Goal: Information Seeking & Learning: Learn about a topic

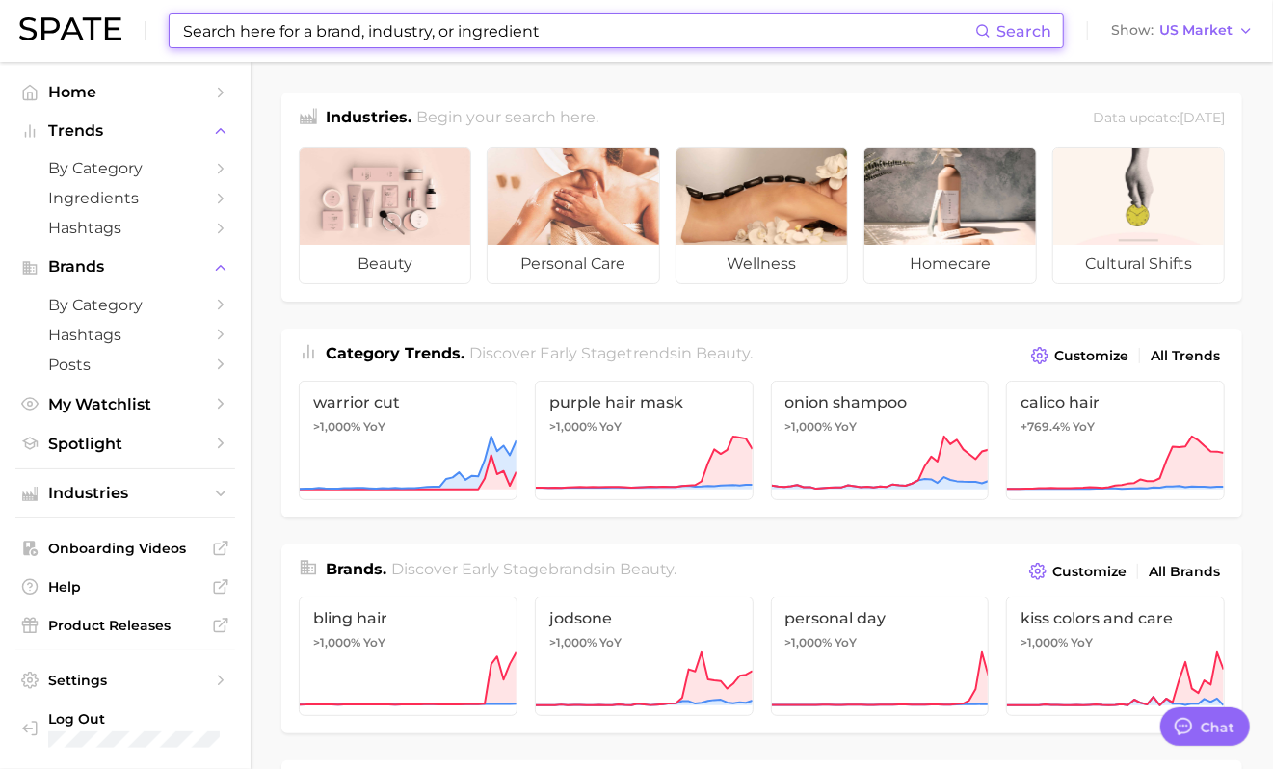
click at [540, 31] on input at bounding box center [578, 30] width 794 height 33
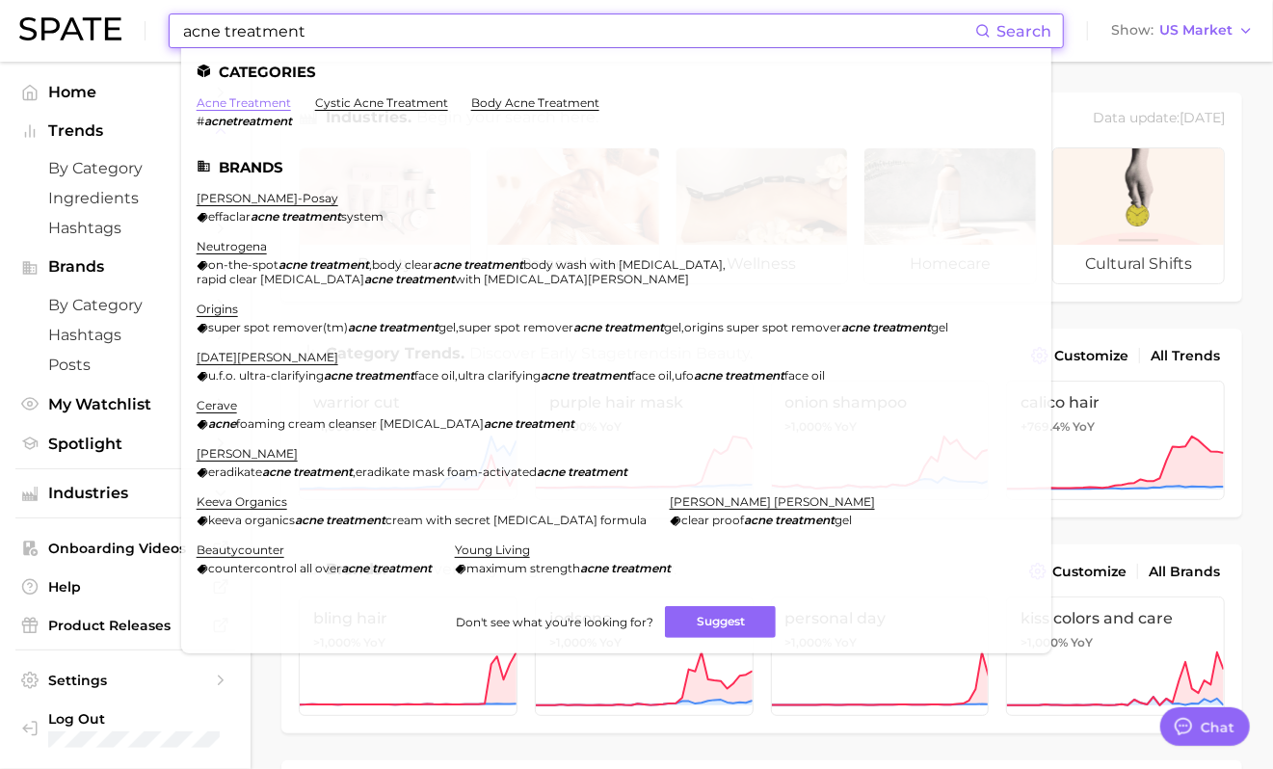
type input "acne treatment"
click at [270, 102] on link "acne treatment" at bounding box center [244, 102] width 94 height 14
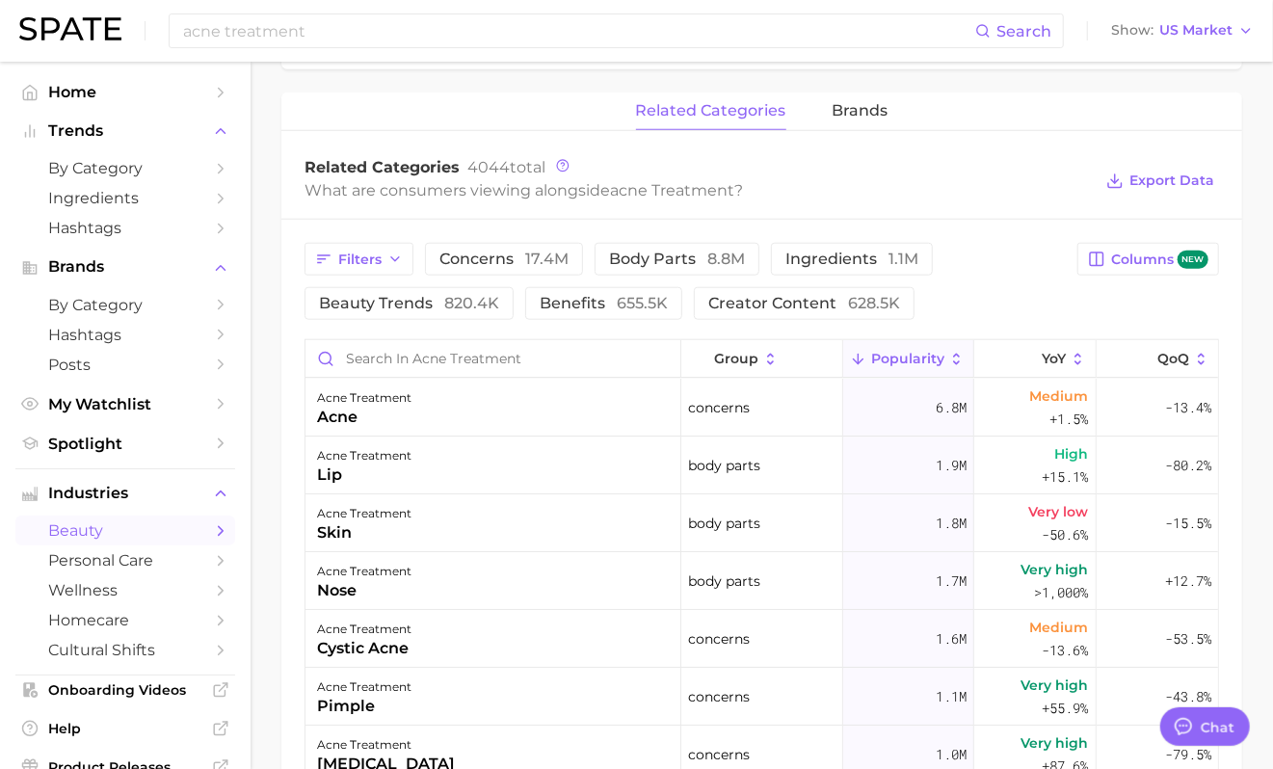
scroll to position [899, 0]
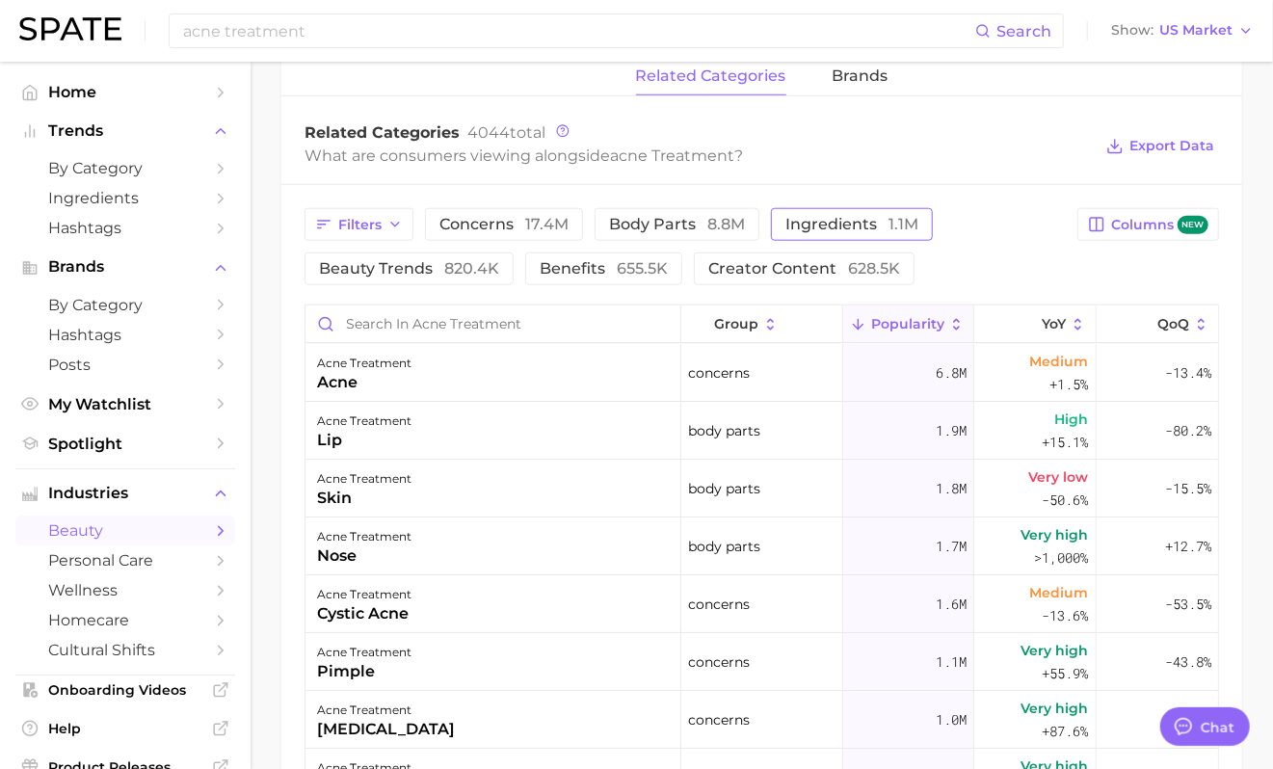
click at [775, 225] on button "ingredients 1.1m" at bounding box center [852, 224] width 162 height 33
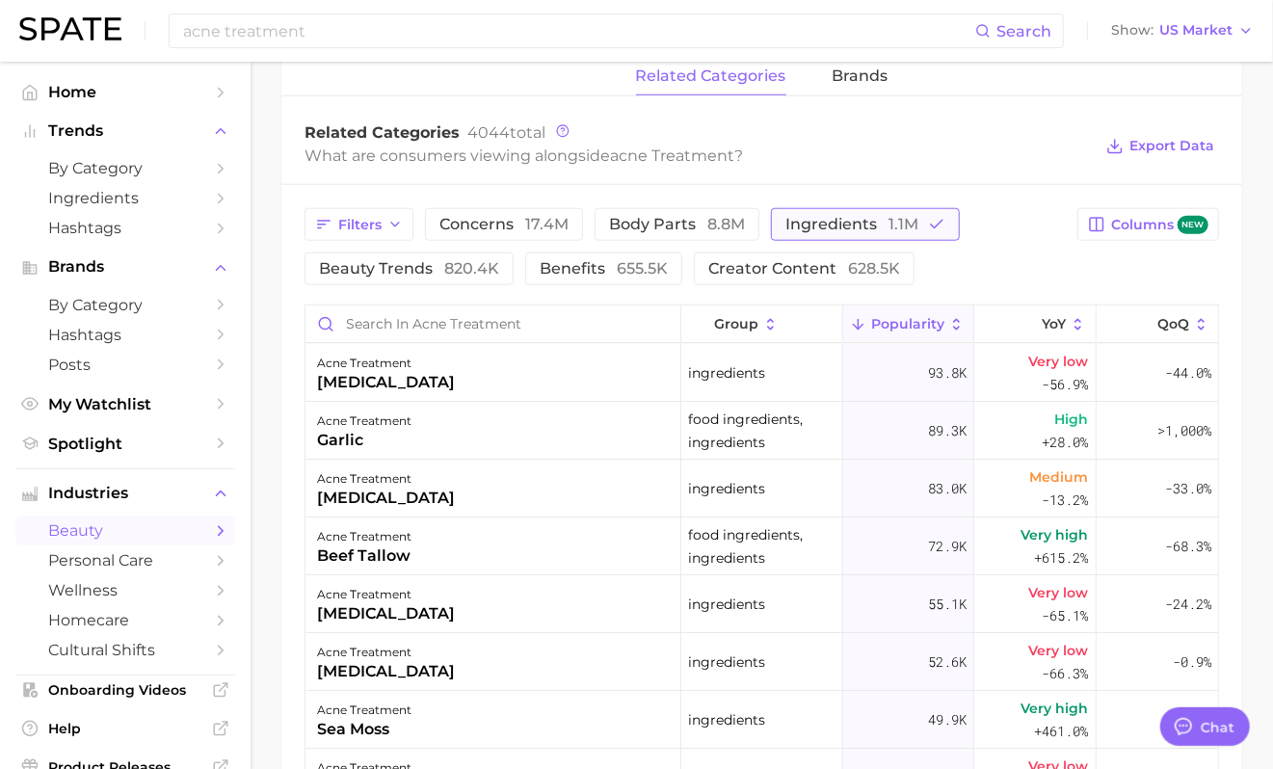
click at [775, 225] on button "ingredients 1.1m" at bounding box center [865, 224] width 189 height 33
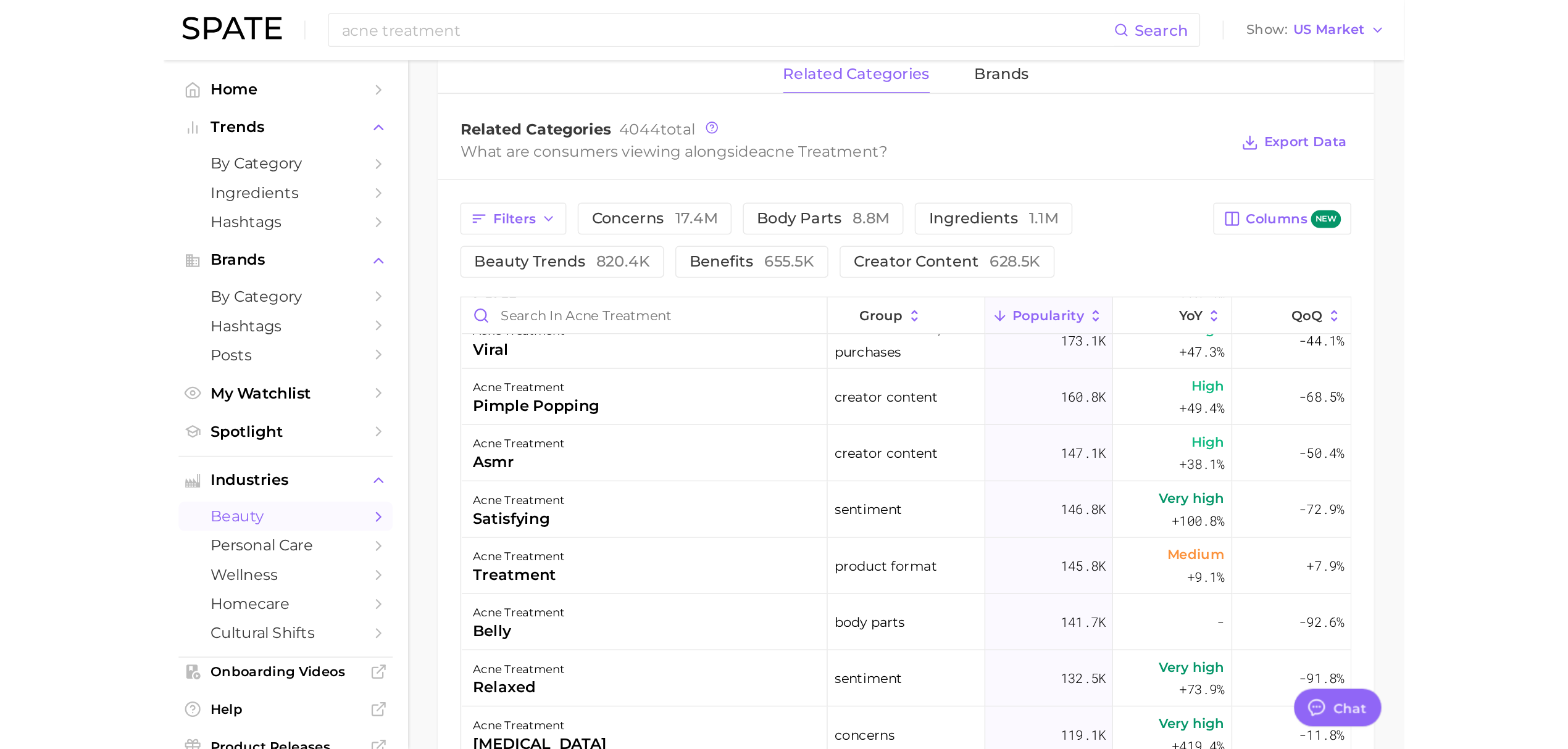
scroll to position [987, 0]
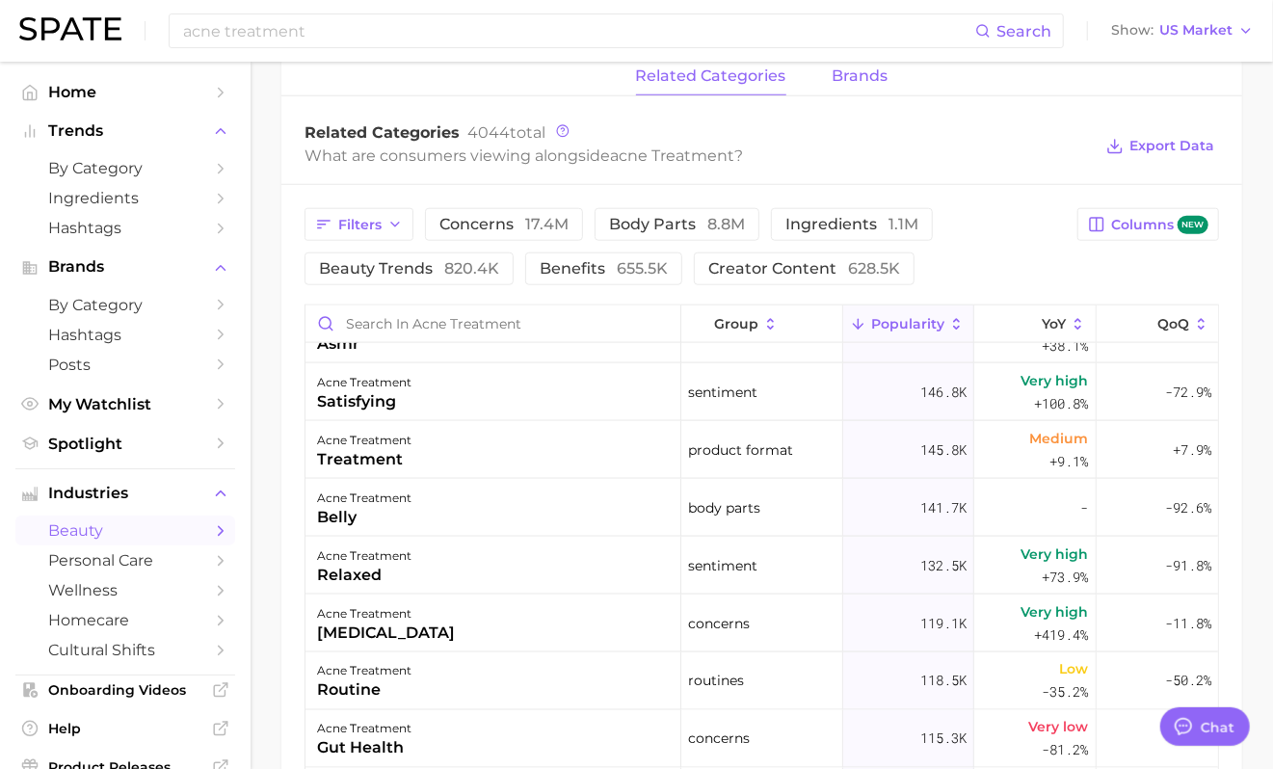
click at [863, 93] on button "brands" at bounding box center [860, 77] width 56 height 38
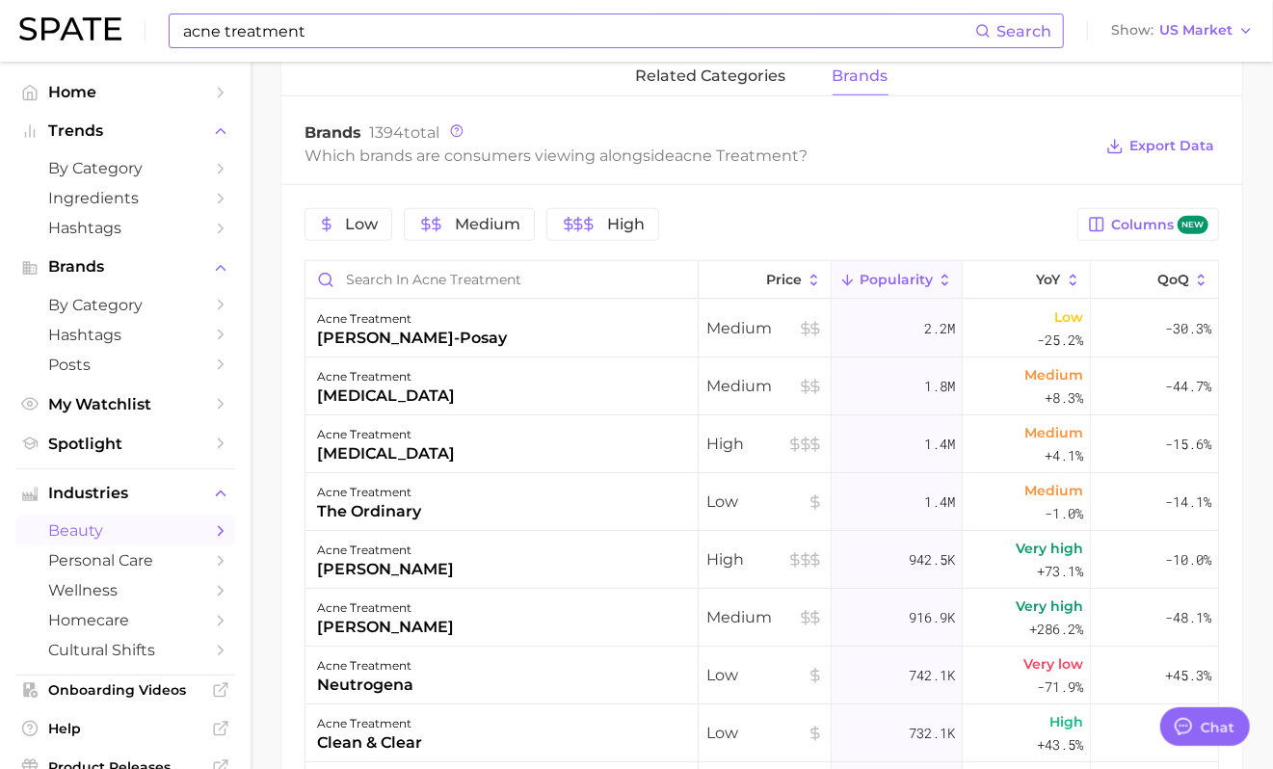
type textarea "x"
